Goal: Find specific page/section: Find specific page/section

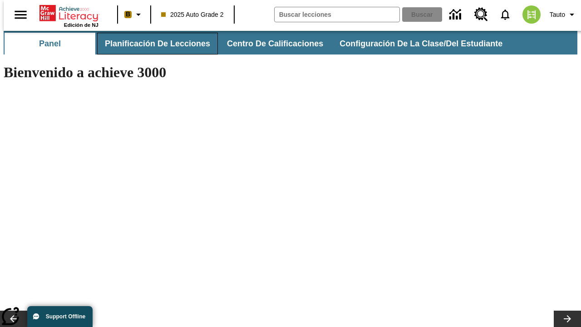
click at [152, 44] on span "Planificación de lecciones" at bounding box center [157, 44] width 105 height 10
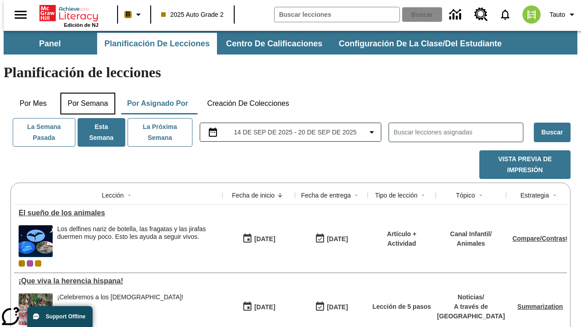
click at [85, 93] on button "Por semana" at bounding box center [87, 104] width 55 height 22
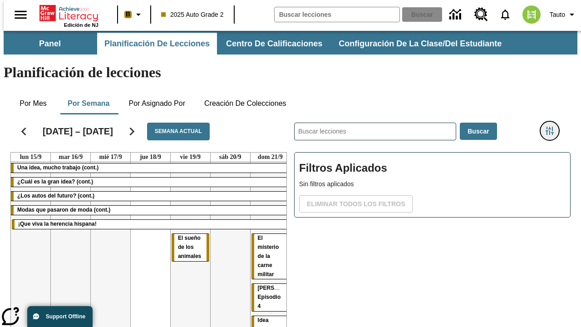
click at [553, 127] on icon "Menú lateral de filtros" at bounding box center [550, 131] width 8 height 8
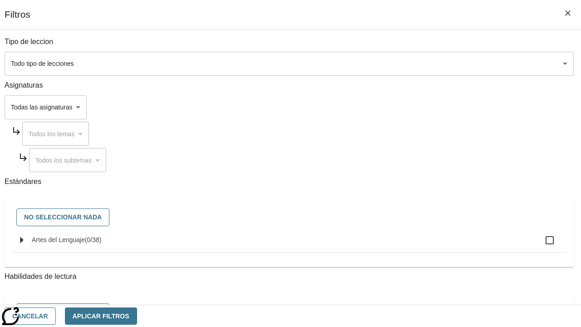
click at [401, 107] on body "Saltar al contenido principal Edición de NJ B 2025 Auto Grade 2 Buscar 0 Tauto …" at bounding box center [291, 225] width 574 height 388
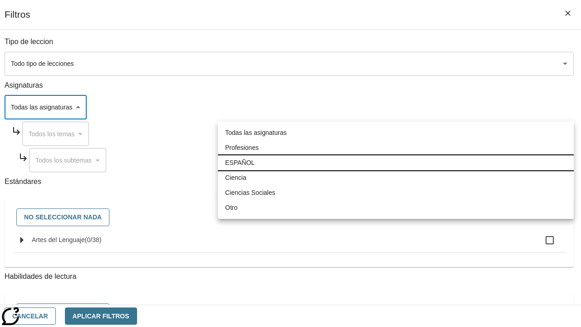
click at [396, 163] on li "ESPAÑOL" at bounding box center [396, 162] width 356 height 15
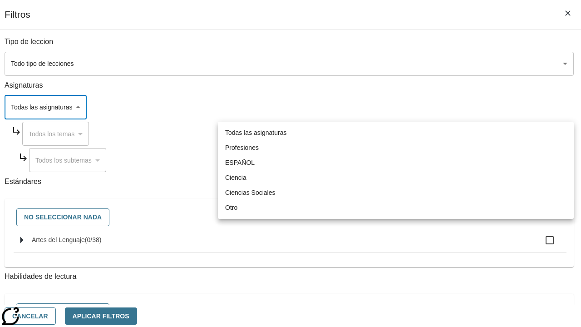
type input "1"
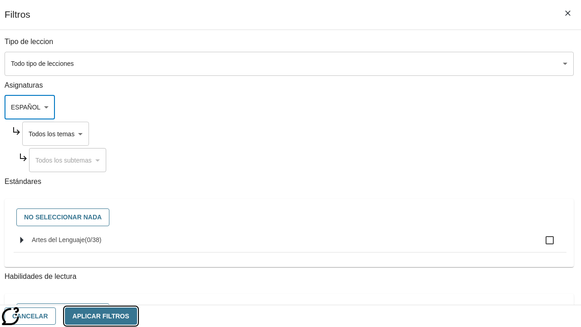
click at [137, 316] on button "Aplicar Filtros" at bounding box center [101, 317] width 72 height 18
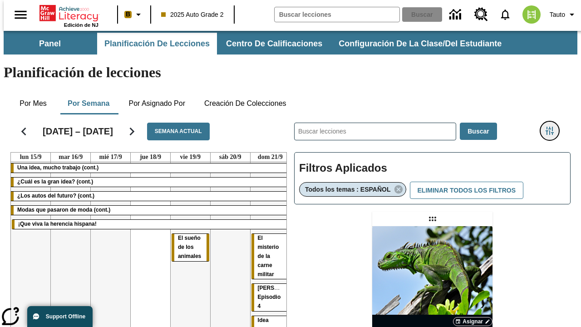
click at [553, 127] on icon "Menú lateral de filtros" at bounding box center [550, 131] width 8 height 8
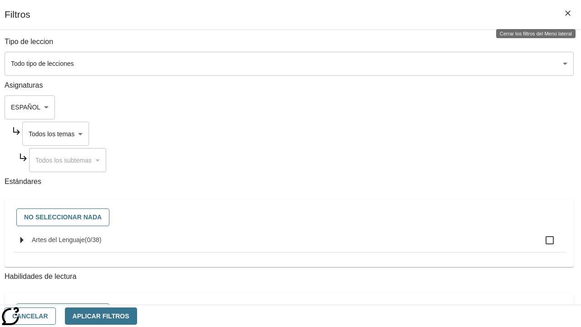
click at [409, 134] on body "Saltar al contenido principal Edición de NJ B 2025 Auto Grade 2 Buscar 0 Tauto …" at bounding box center [291, 268] width 574 height 474
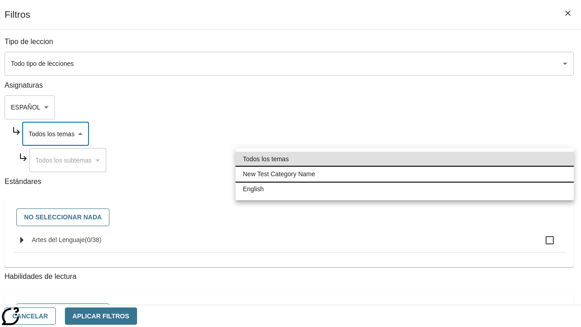
click at [405, 174] on li "New Test Category Name" at bounding box center [405, 174] width 338 height 15
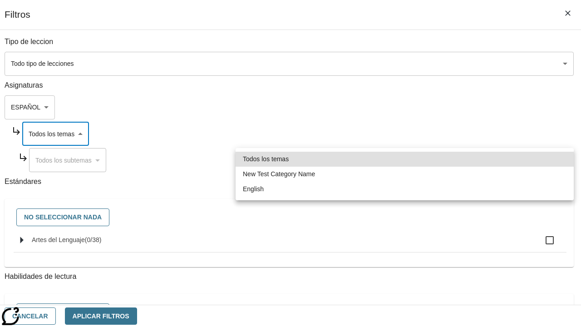
type input "265"
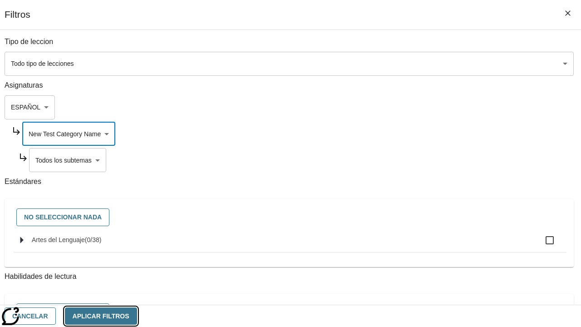
click at [137, 316] on button "Aplicar Filtros" at bounding box center [101, 317] width 72 height 18
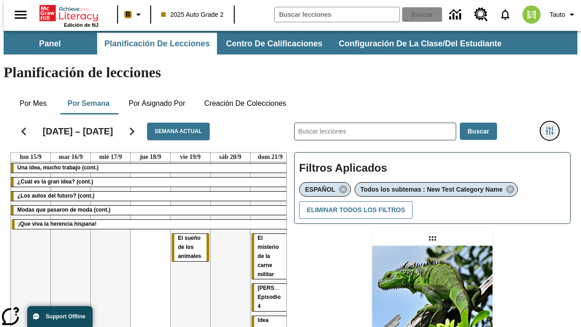
click at [553, 127] on icon "Menú lateral de filtros" at bounding box center [550, 131] width 8 height 8
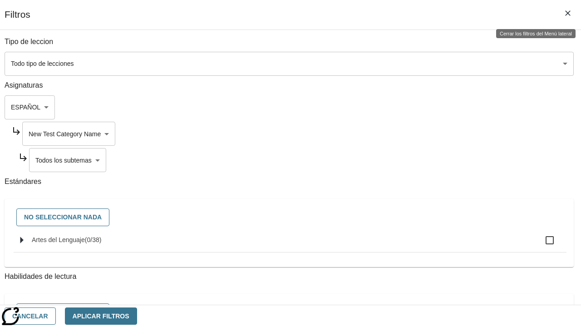
click at [413, 160] on body "Saltar al contenido principal Edición de NJ B 2025 Auto Grade 2 Buscar 0 Tauto …" at bounding box center [291, 277] width 574 height 493
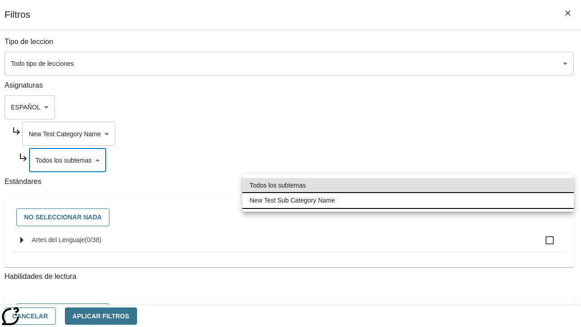
click at [408, 200] on li "New Test Sub Category Name" at bounding box center [409, 200] width 332 height 15
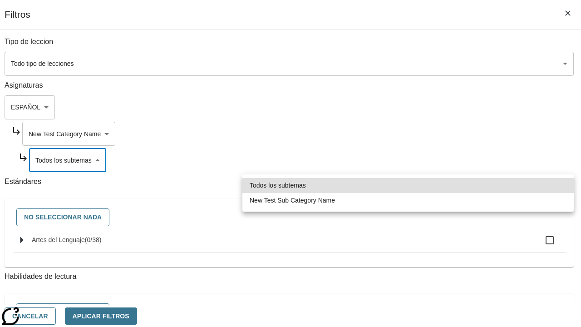
type input "2232"
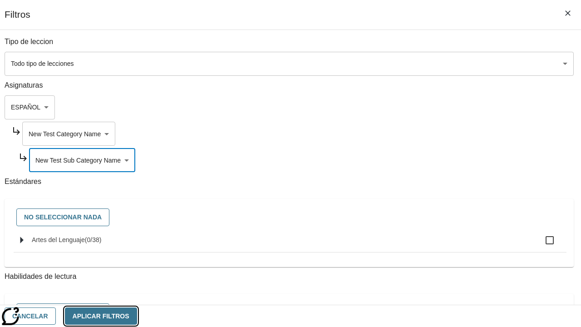
click at [137, 316] on button "Aplicar Filtros" at bounding box center [101, 317] width 72 height 18
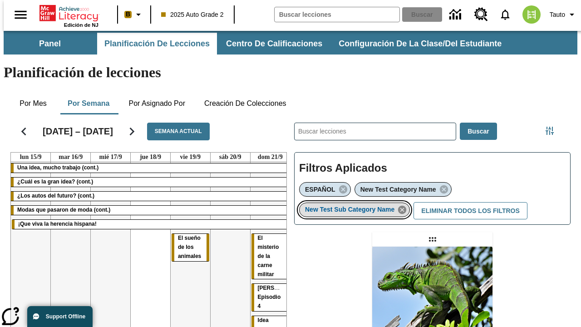
click at [405, 205] on icon "Eliminar New Test Sub Category Name el ítem seleccionado del filtro" at bounding box center [402, 210] width 10 height 10
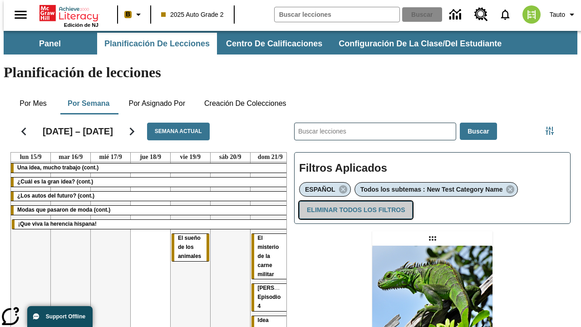
click at [354, 201] on button "Eliminar todos los filtros" at bounding box center [356, 210] width 114 height 18
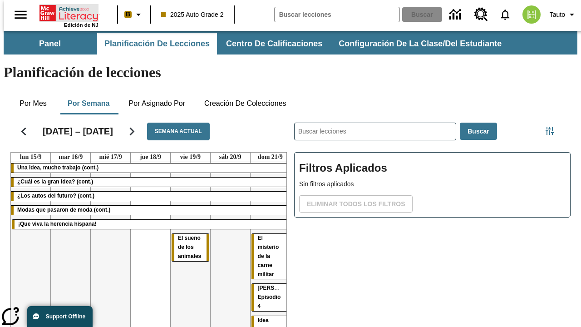
click at [65, 12] on icon "Portada" at bounding box center [70, 13] width 60 height 18
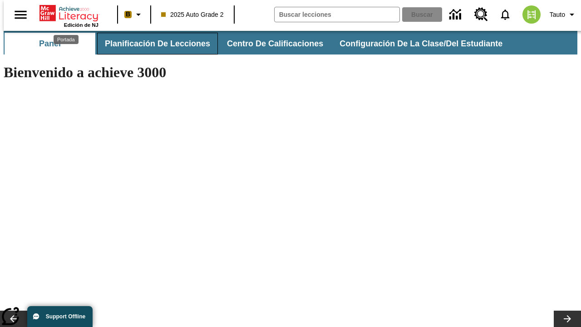
click at [152, 44] on span "Planificación de lecciones" at bounding box center [157, 44] width 105 height 10
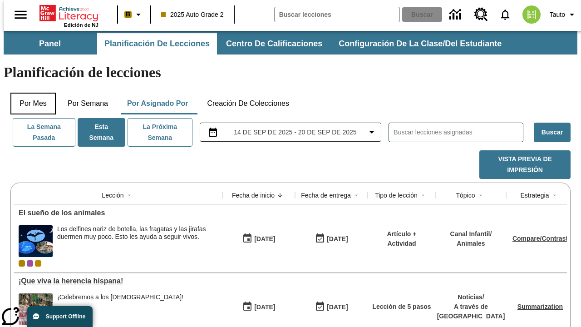
click at [30, 93] on button "Por mes" at bounding box center [32, 104] width 45 height 22
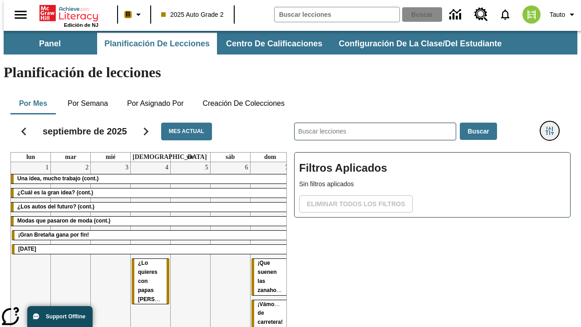
click at [553, 127] on icon "Menú lateral de filtros" at bounding box center [550, 131] width 8 height 8
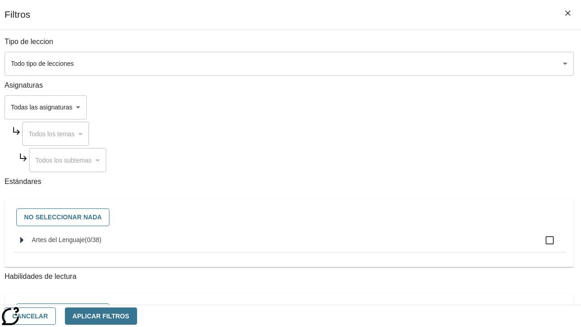
click at [401, 107] on body "Saltar al contenido principal Edición de NJ B 2025 Auto Grade 2 Buscar 0 Tauto …" at bounding box center [291, 225] width 574 height 388
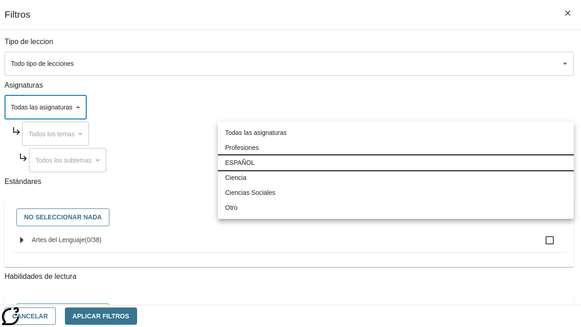
click at [396, 163] on li "ESPAÑOL" at bounding box center [396, 162] width 356 height 15
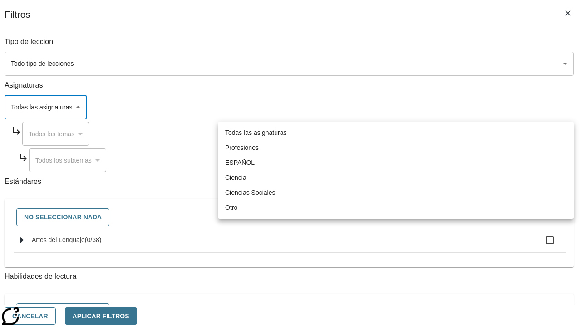
type input "1"
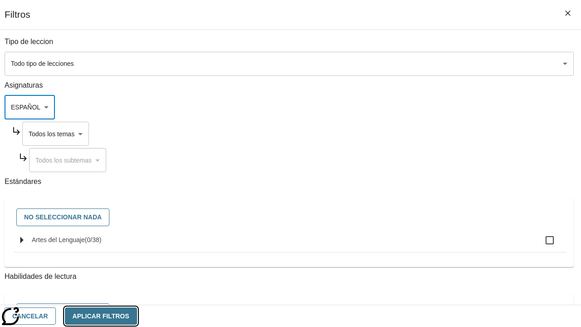
click at [137, 316] on button "Aplicar Filtros" at bounding box center [101, 317] width 72 height 18
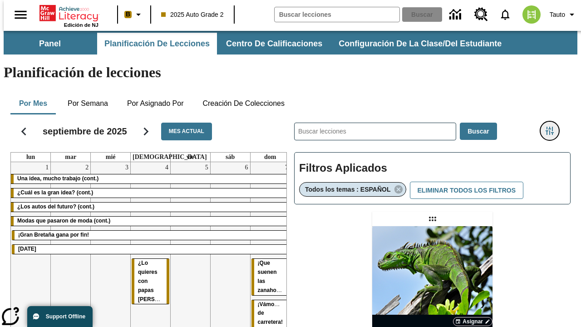
click at [553, 127] on icon "Menú lateral de filtros" at bounding box center [550, 131] width 8 height 8
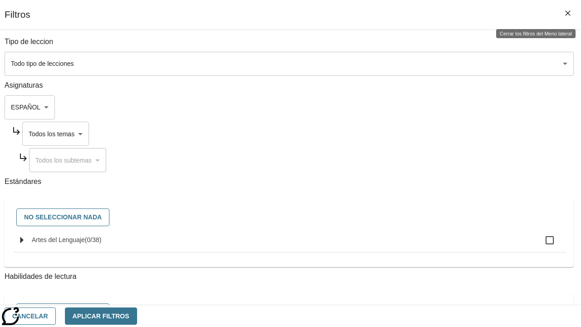
click at [409, 134] on body "Saltar al contenido principal Edición de NJ B 2025 Auto Grade 2 Buscar 0 Tauto …" at bounding box center [291, 268] width 574 height 474
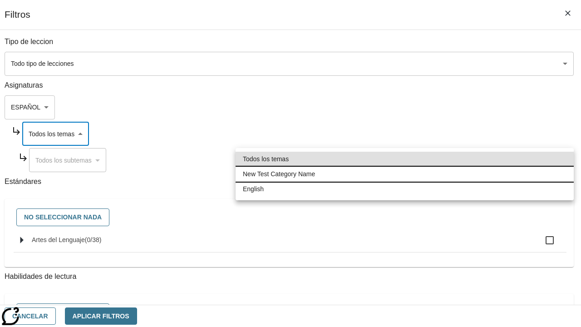
click at [405, 174] on li "New Test Category Name" at bounding box center [405, 174] width 338 height 15
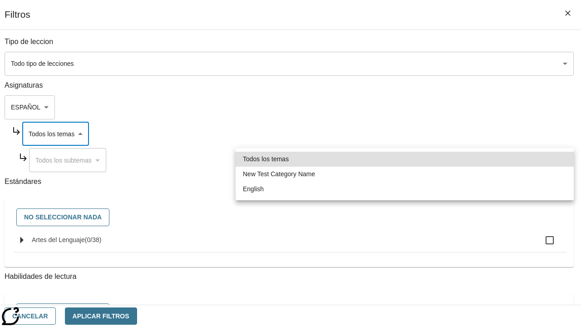
type input "265"
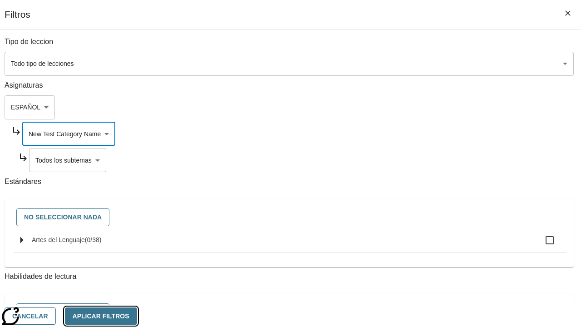
click at [137, 316] on button "Aplicar Filtros" at bounding box center [101, 317] width 72 height 18
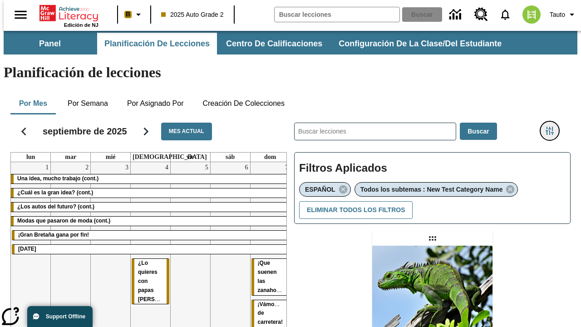
click at [553, 127] on icon "Menú lateral de filtros" at bounding box center [550, 131] width 8 height 8
